Goal: Task Accomplishment & Management: Complete application form

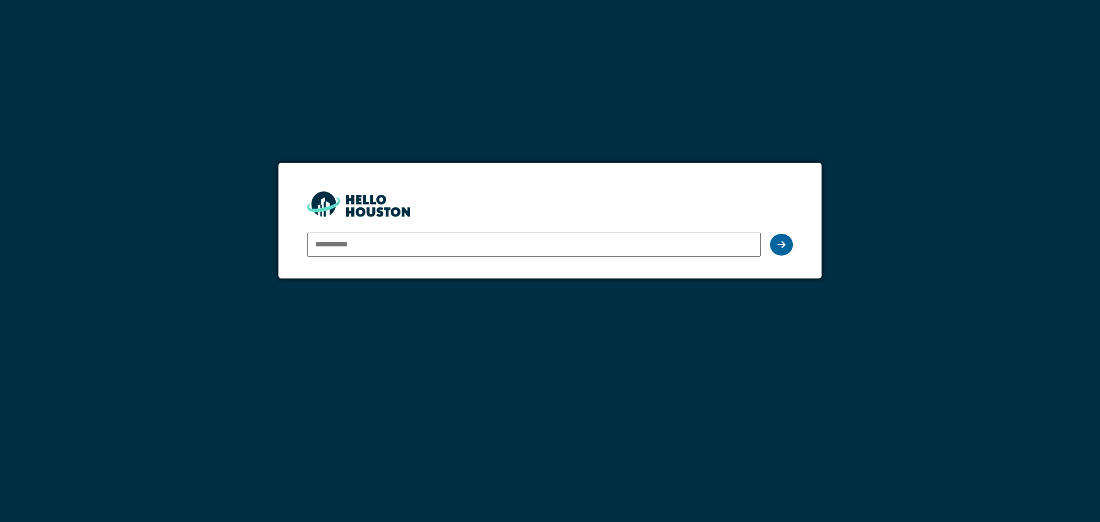
type input "**********"
click at [786, 244] on div at bounding box center [781, 245] width 23 height 22
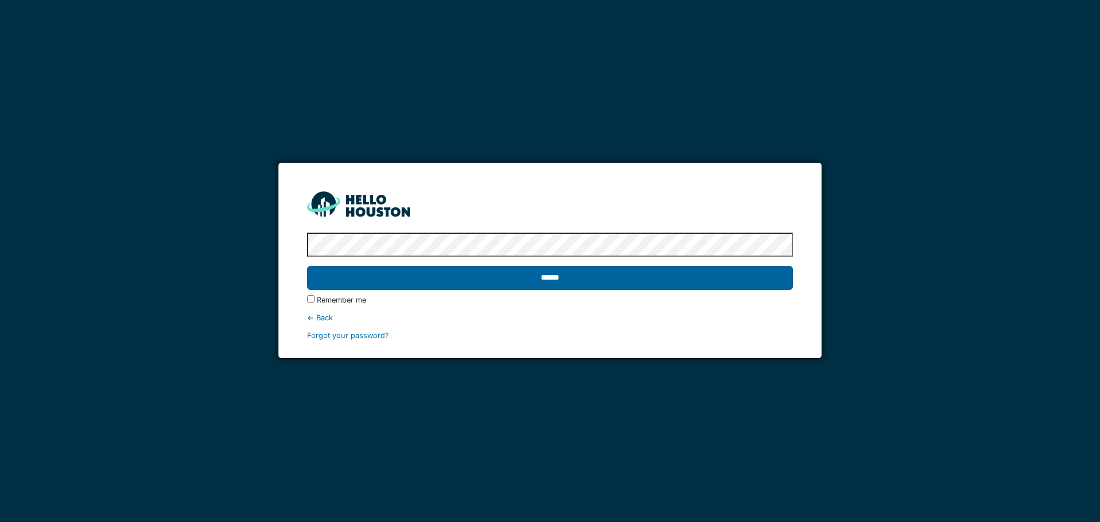
click at [700, 282] on input "******" at bounding box center [549, 278] width 485 height 24
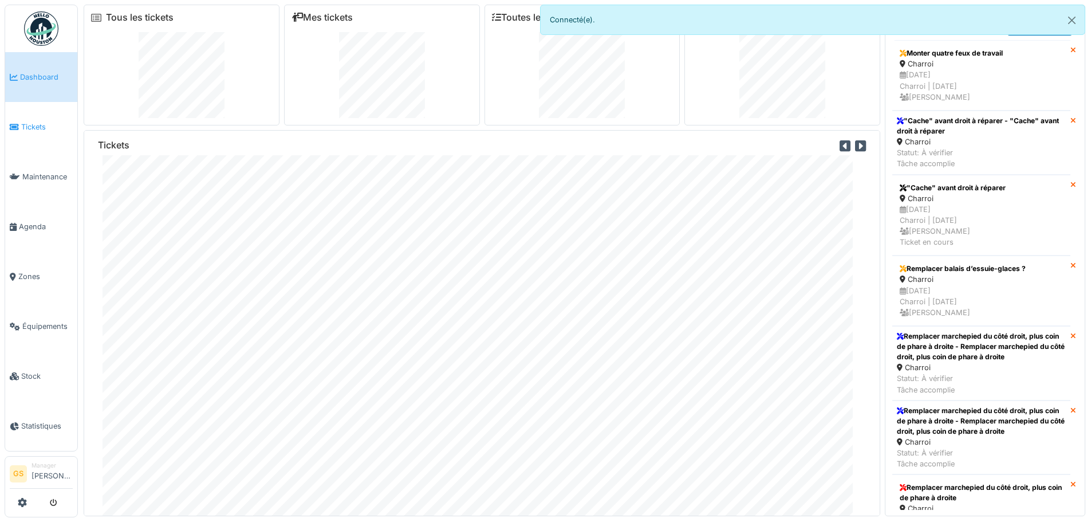
click at [32, 121] on span "Tickets" at bounding box center [47, 126] width 52 height 11
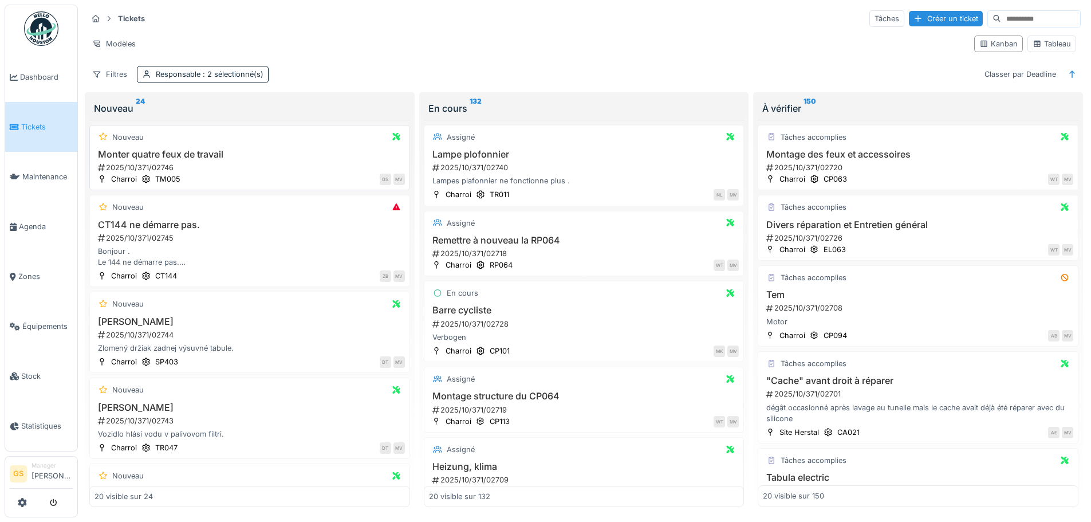
click at [129, 165] on div "2025/10/371/02746" at bounding box center [251, 167] width 308 height 11
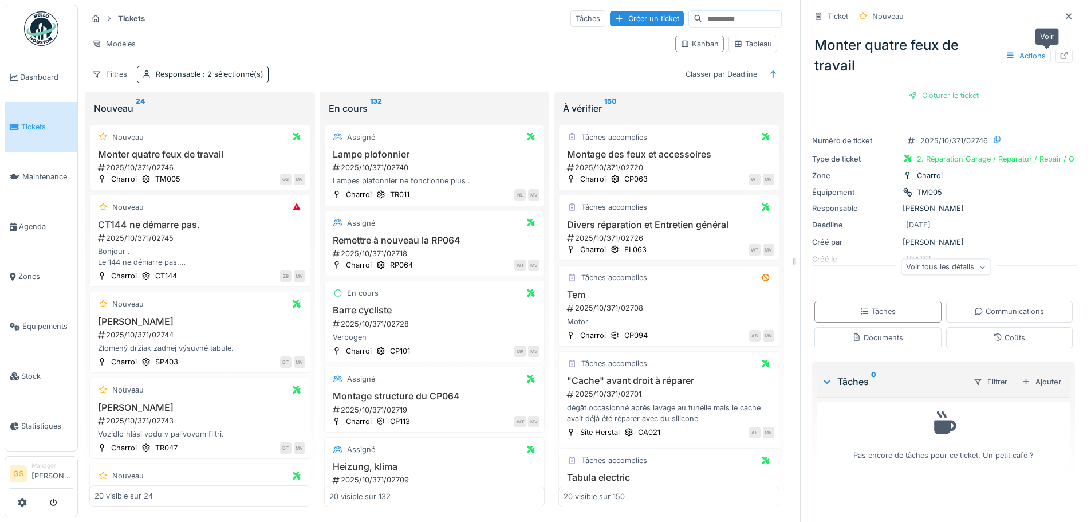
click at [1060, 54] on icon at bounding box center [1064, 55] width 9 height 7
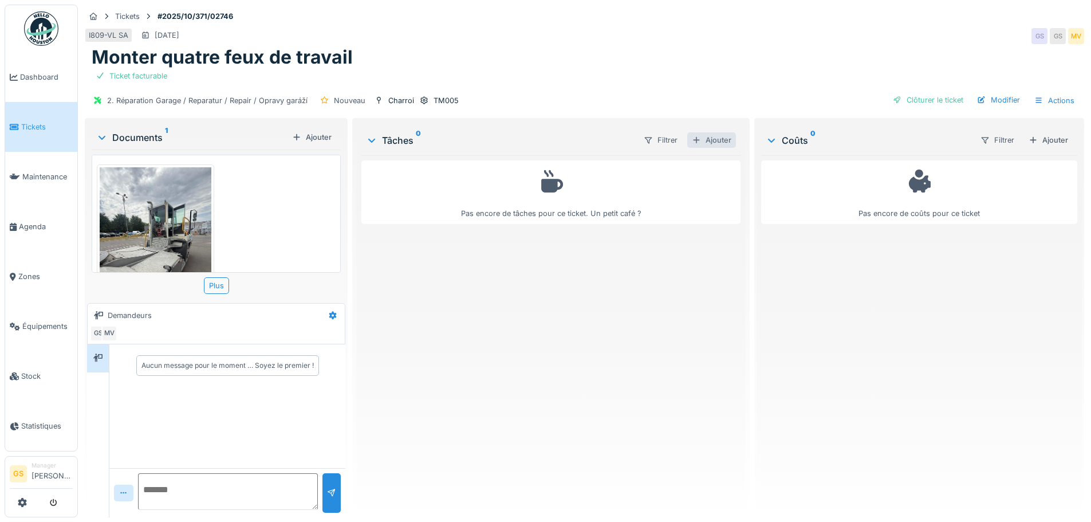
click at [721, 138] on div "Ajouter" at bounding box center [712, 139] width 49 height 15
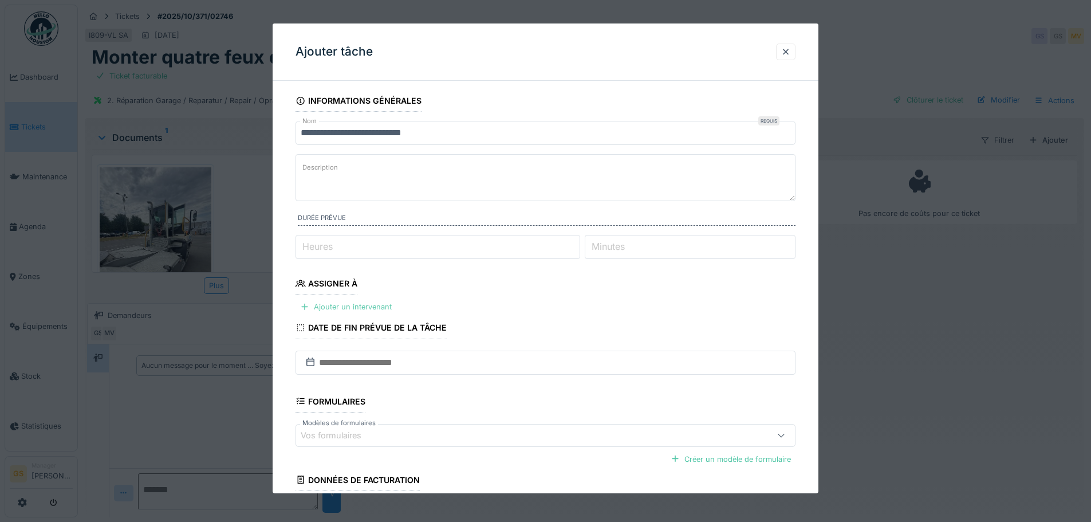
click at [333, 304] on div "Ajouter un intervenant" at bounding box center [346, 306] width 101 height 15
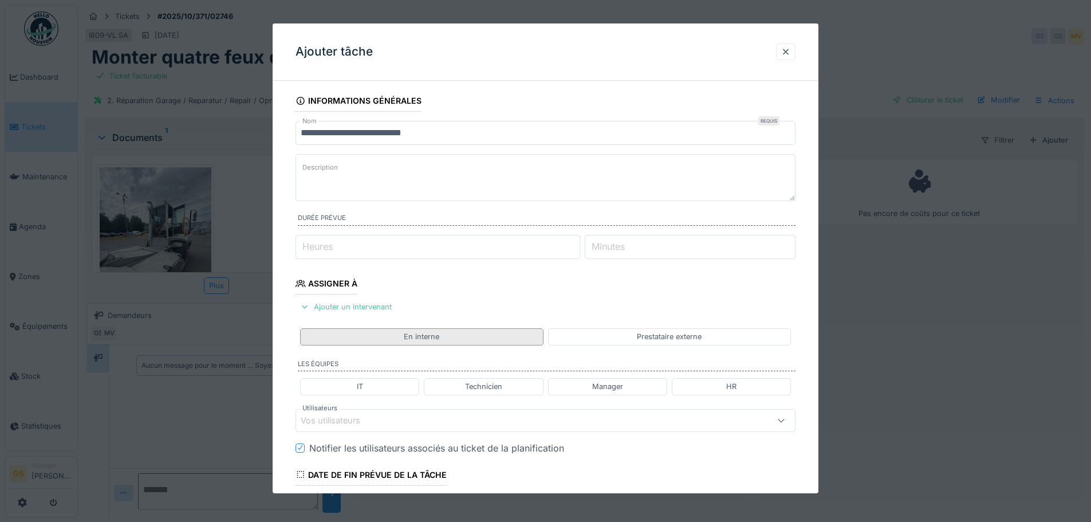
click at [442, 335] on div "En interne" at bounding box center [421, 336] width 243 height 17
click at [488, 388] on div "Technicien" at bounding box center [483, 386] width 37 height 11
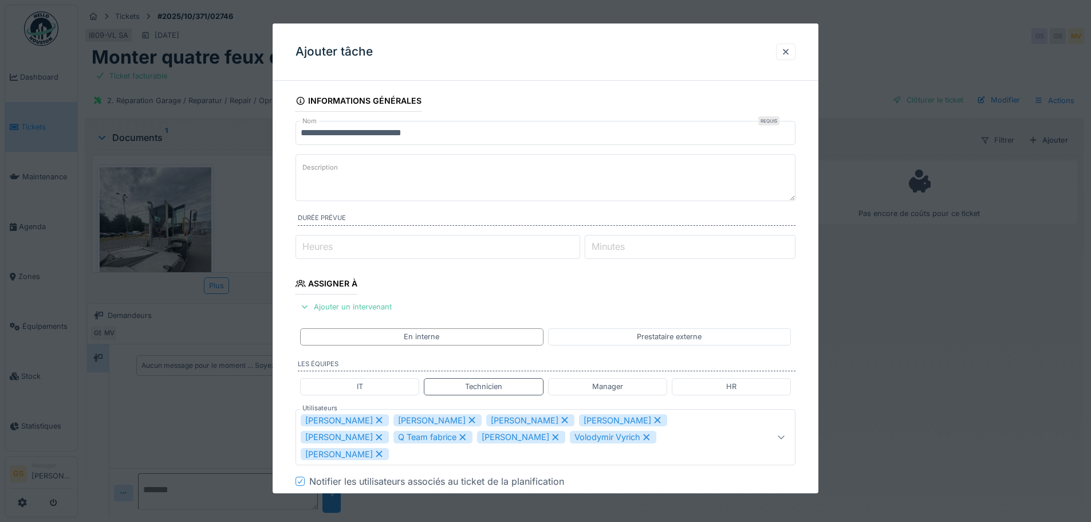
click at [374, 421] on icon at bounding box center [379, 420] width 10 height 8
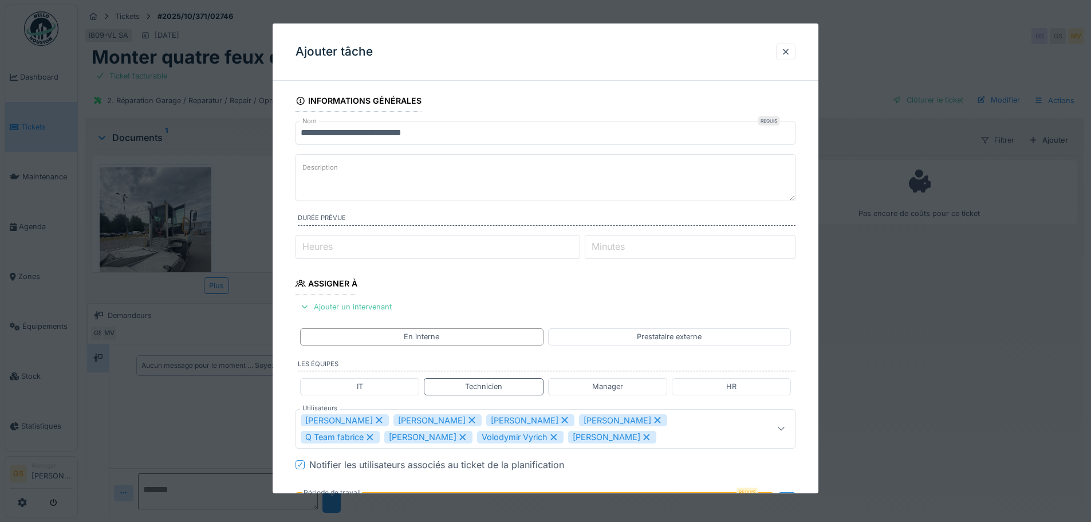
click at [376, 421] on icon at bounding box center [379, 420] width 6 height 6
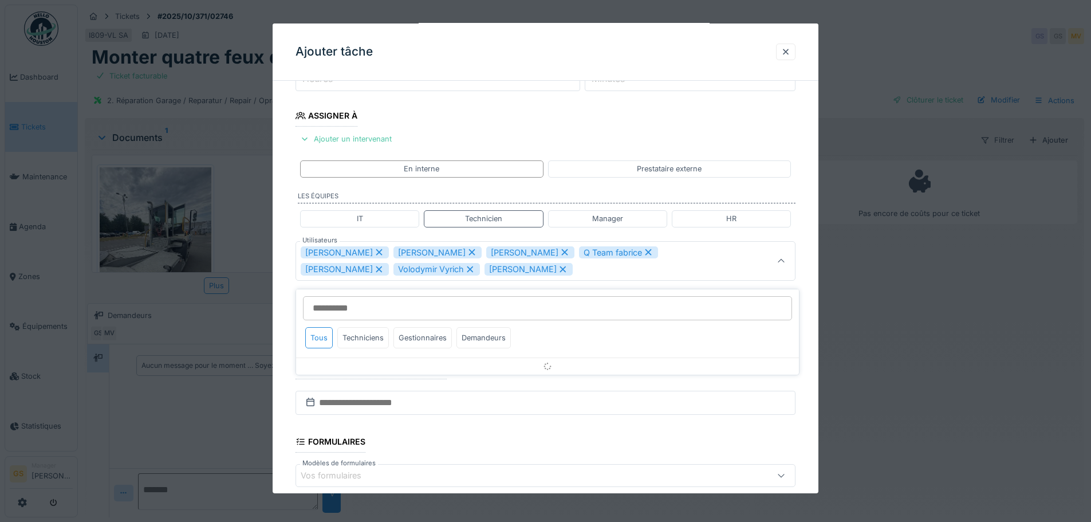
scroll to position [170, 0]
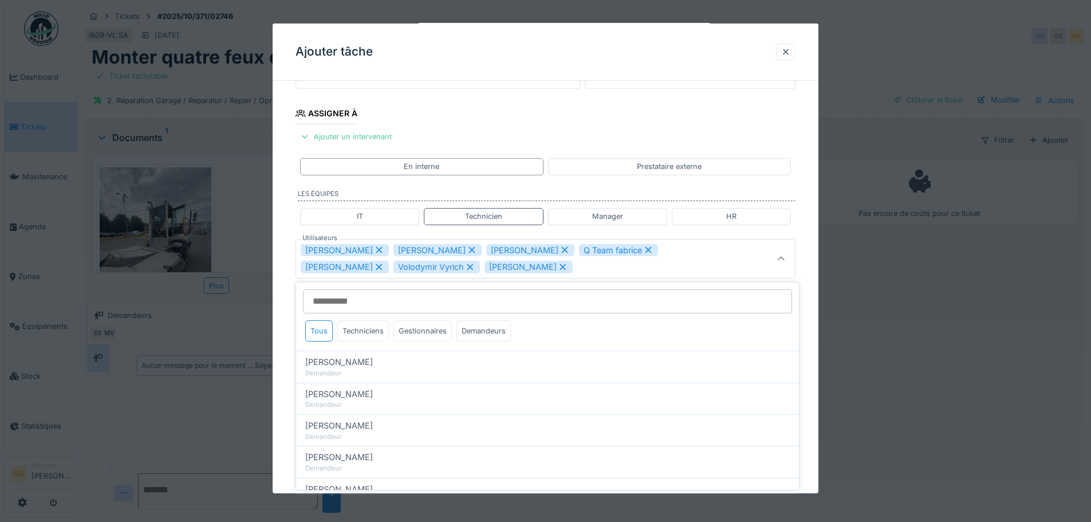
click at [375, 250] on icon at bounding box center [379, 250] width 10 height 8
click at [377, 248] on icon at bounding box center [379, 250] width 10 height 8
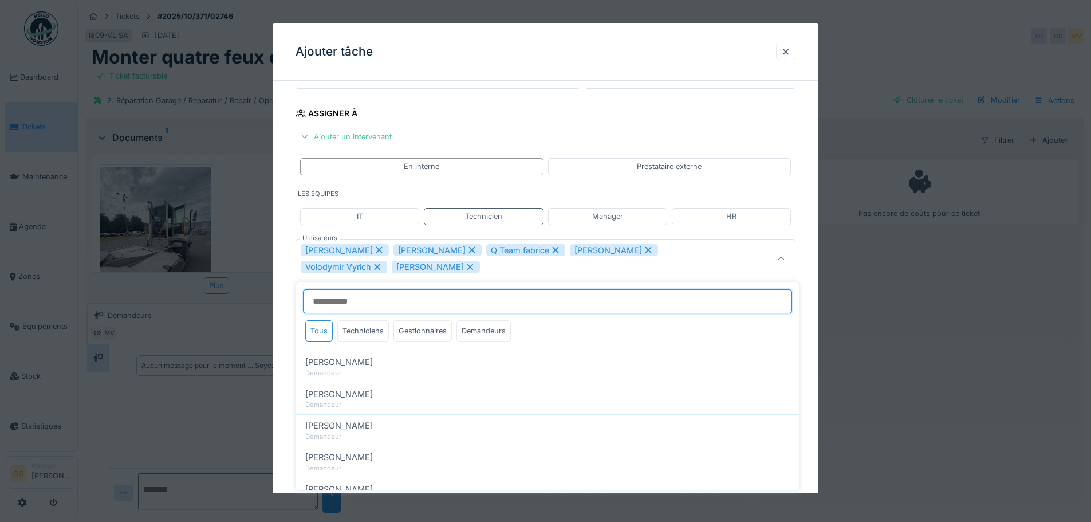
scroll to position [162, 0]
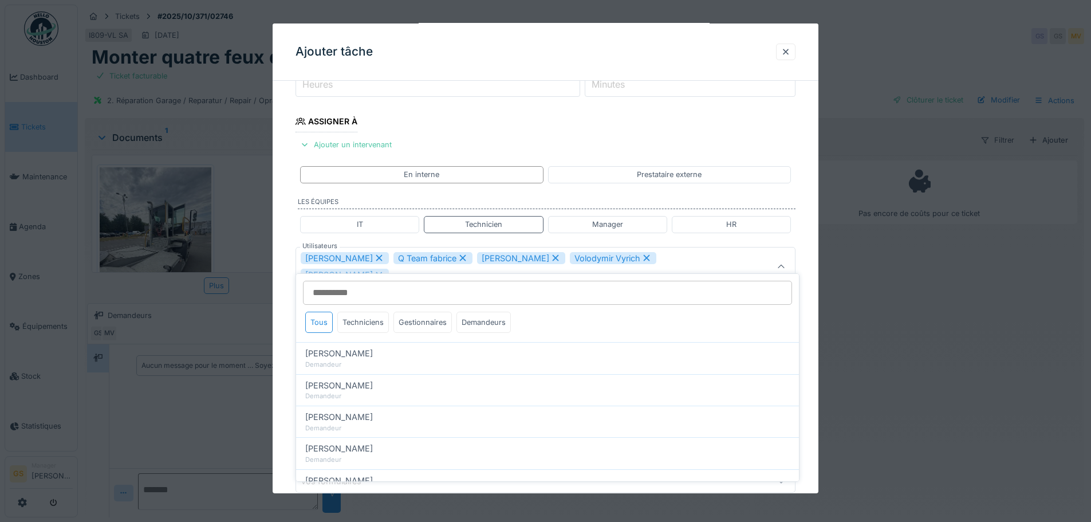
click at [374, 254] on icon at bounding box center [379, 258] width 10 height 8
click at [368, 256] on icon at bounding box center [370, 258] width 10 height 8
click at [376, 258] on icon at bounding box center [379, 258] width 6 height 6
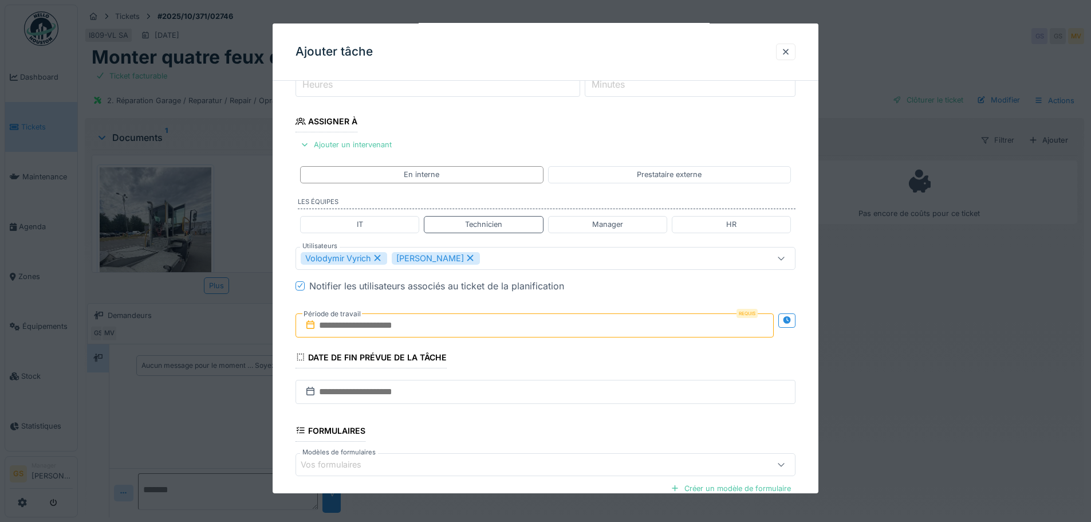
click at [378, 256] on icon at bounding box center [377, 258] width 10 height 8
type input "*****"
click at [369, 323] on input "text" at bounding box center [535, 325] width 478 height 24
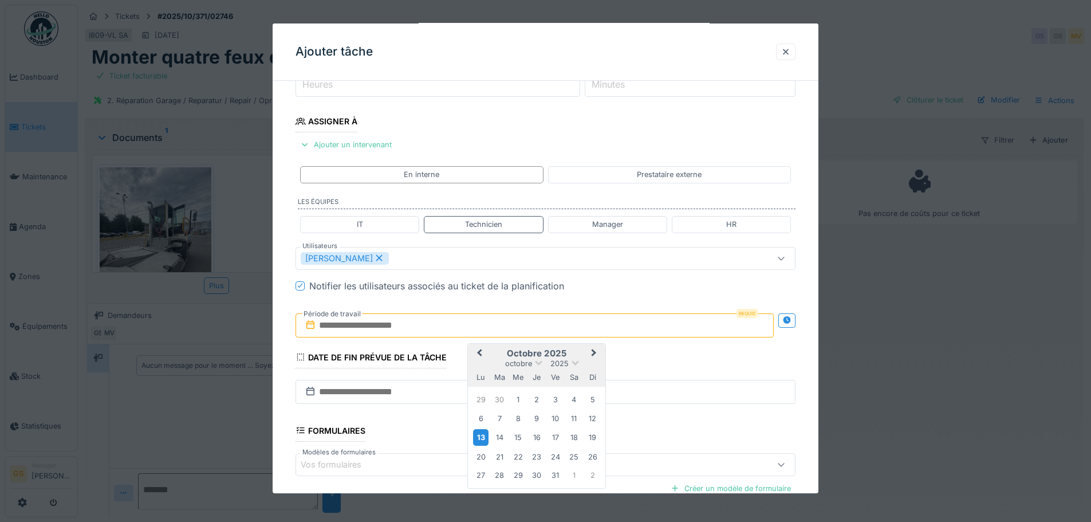
click at [481, 437] on div "13" at bounding box center [480, 437] width 15 height 17
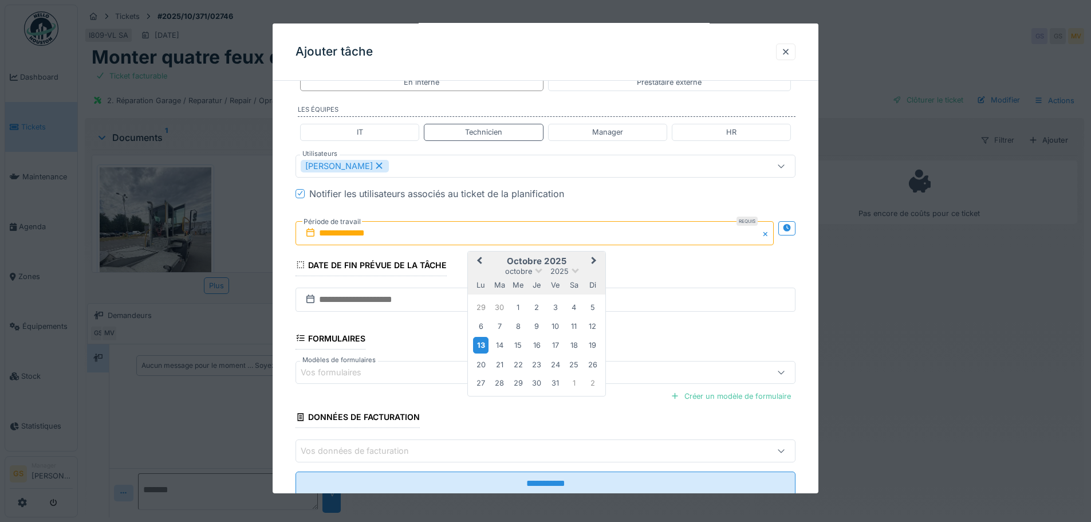
scroll to position [277, 0]
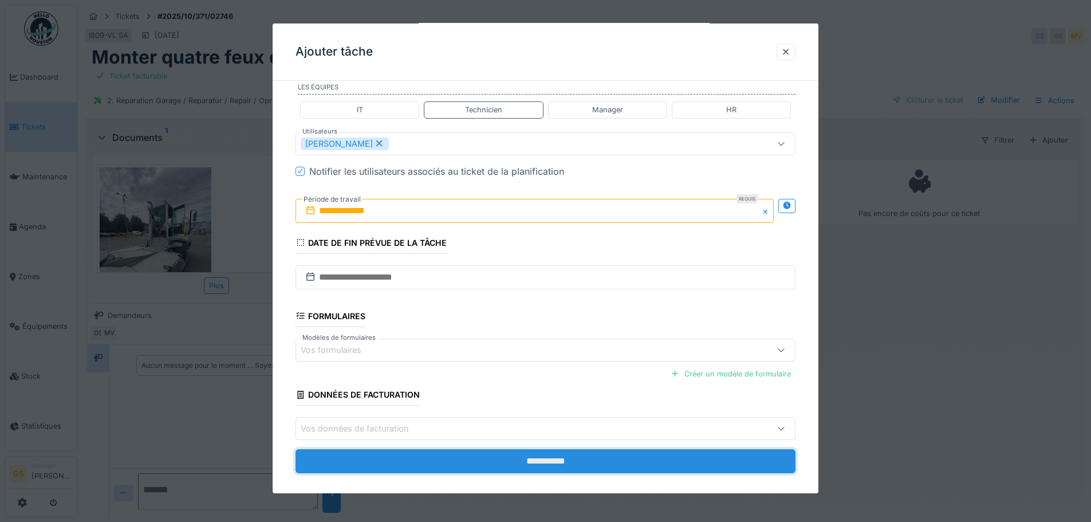
click at [528, 465] on input "**********" at bounding box center [546, 461] width 500 height 24
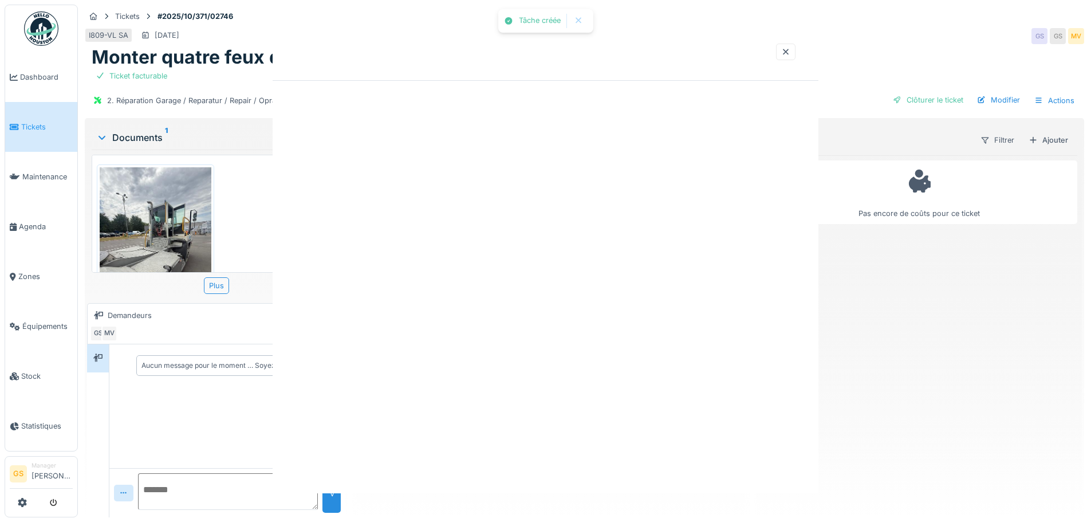
scroll to position [0, 0]
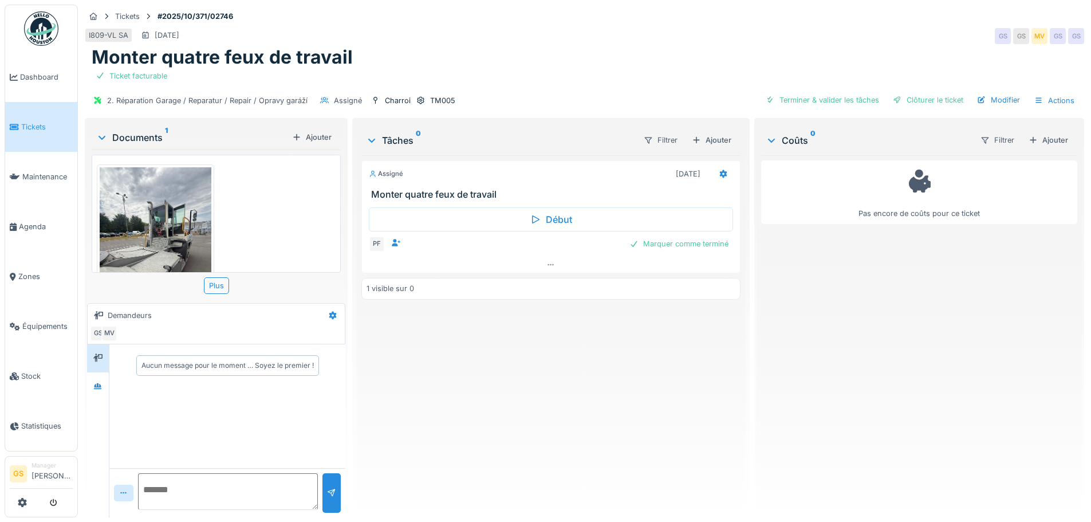
click at [37, 127] on span "Tickets" at bounding box center [47, 126] width 52 height 11
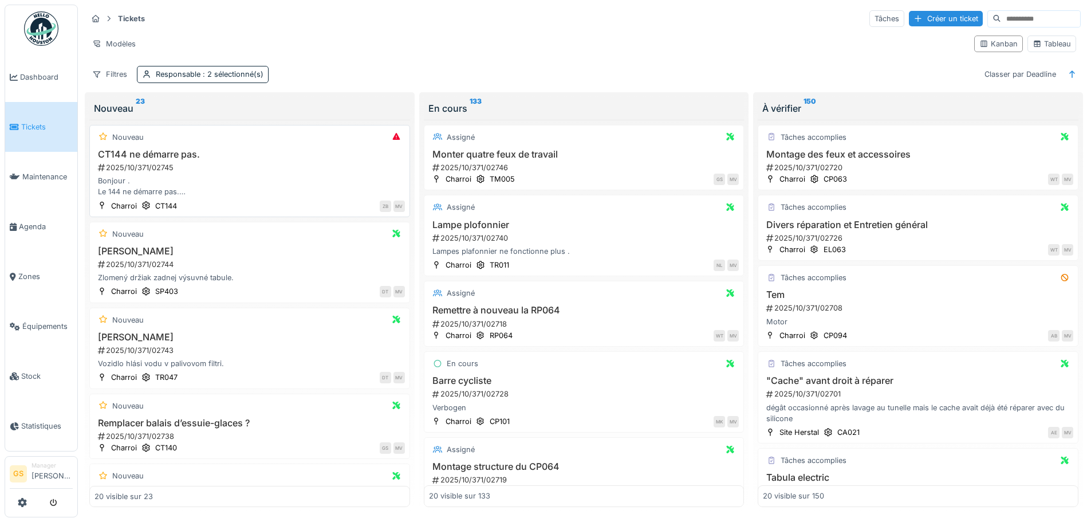
click at [144, 167] on div "2025/10/371/02745" at bounding box center [251, 167] width 308 height 11
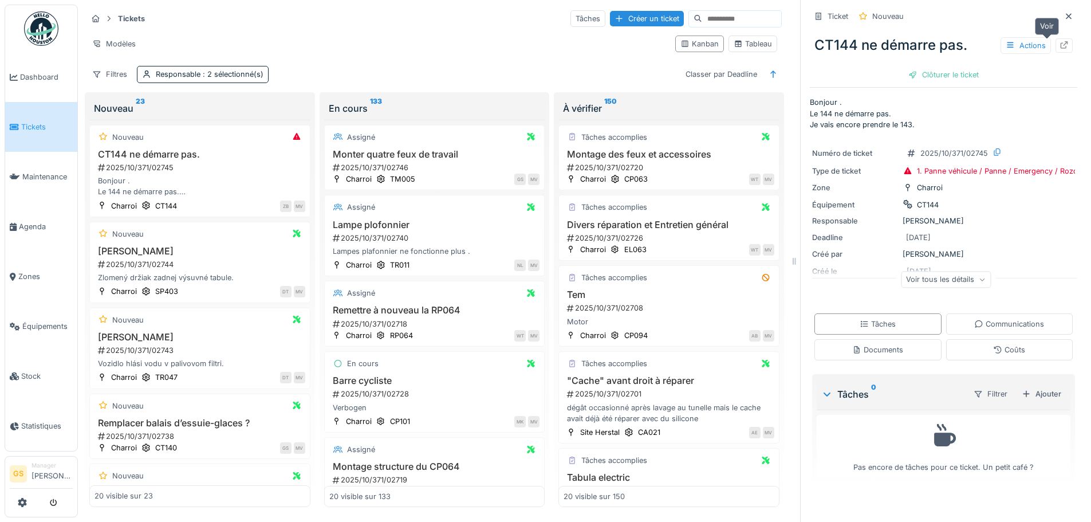
click at [1056, 38] on div at bounding box center [1064, 45] width 17 height 14
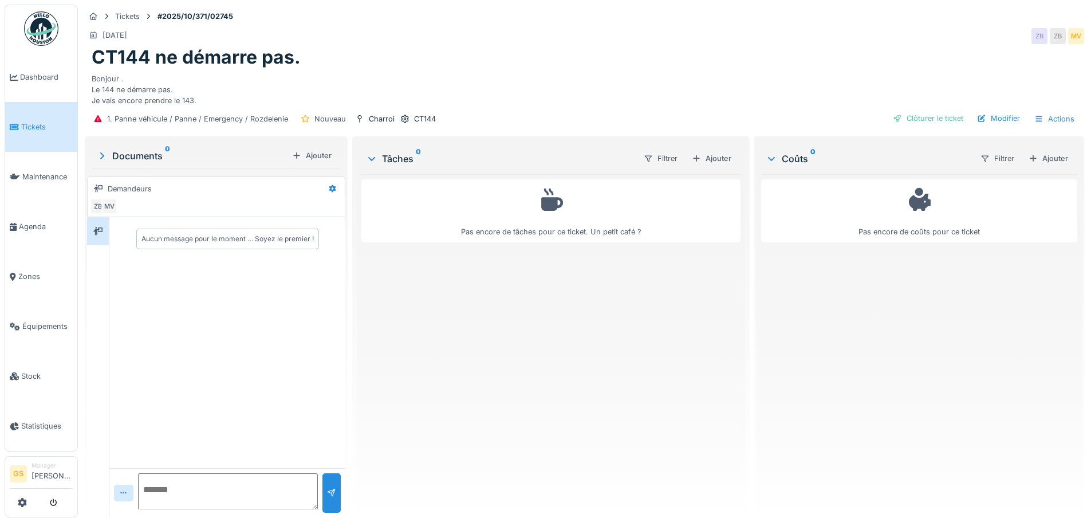
click at [43, 124] on span "Tickets" at bounding box center [47, 126] width 52 height 11
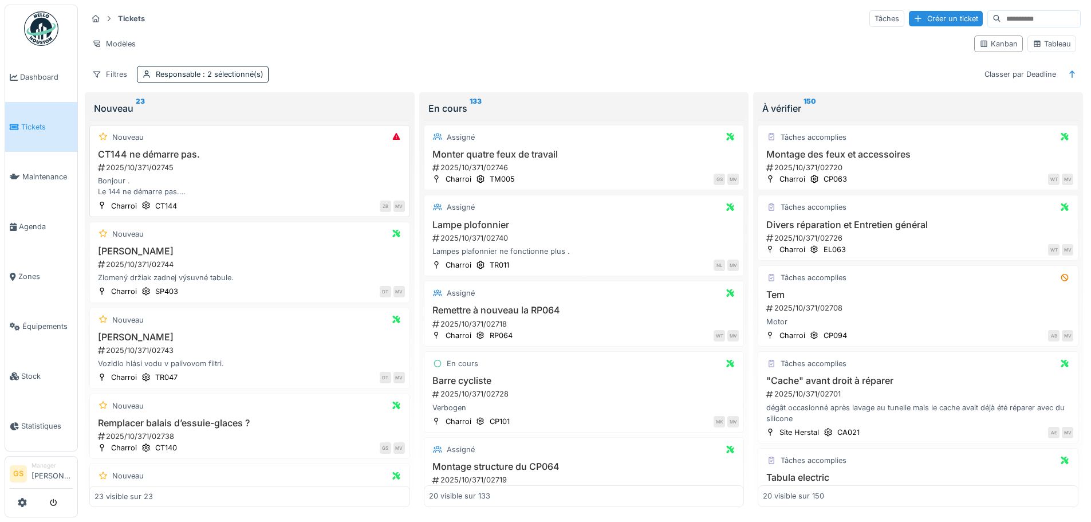
click at [138, 162] on div "2025/10/371/02745" at bounding box center [251, 167] width 308 height 11
